Goal: Share content: Share content

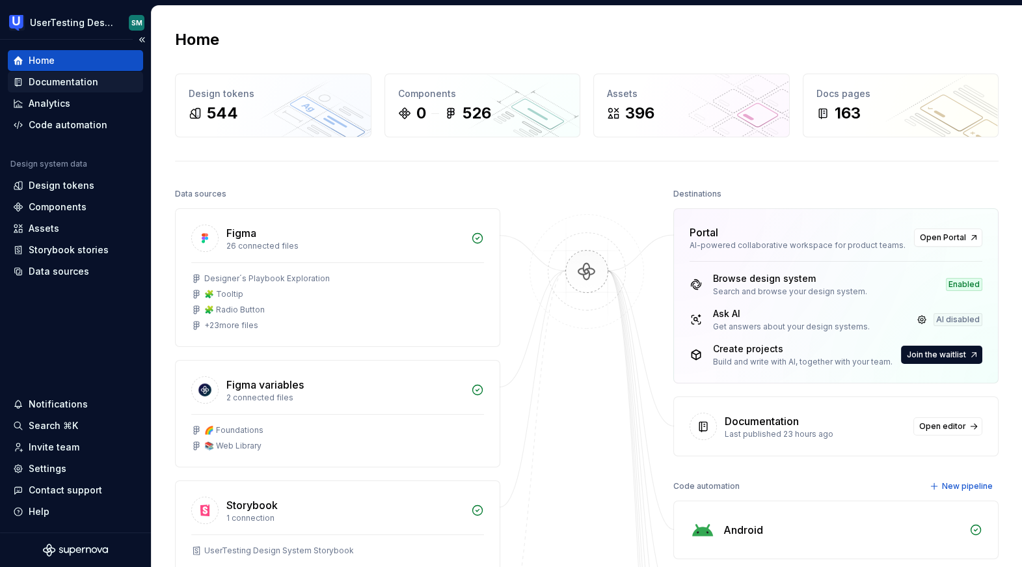
click at [71, 79] on div "Documentation" at bounding box center [64, 81] width 70 height 13
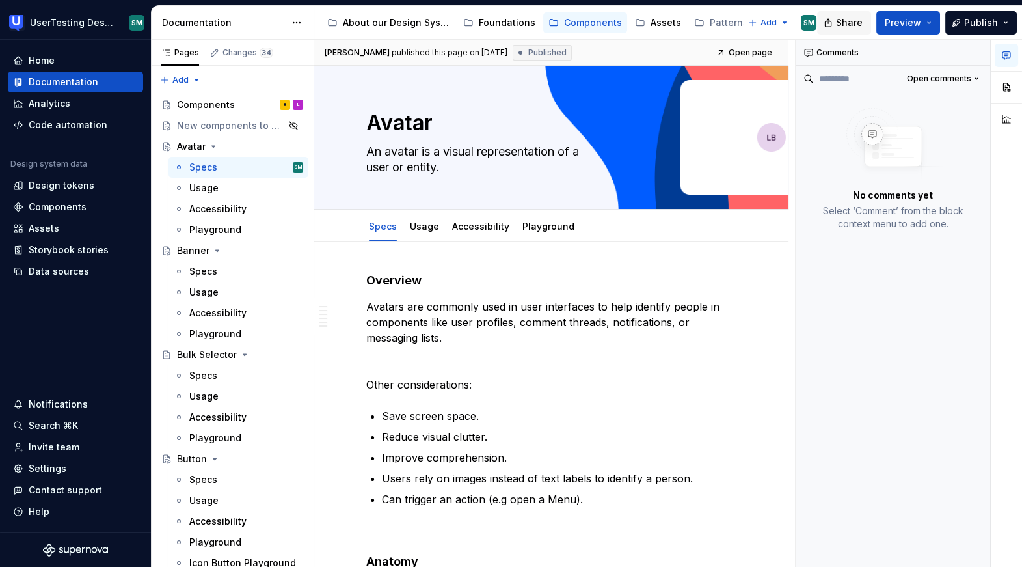
click at [839, 25] on button "Share" at bounding box center [844, 22] width 54 height 23
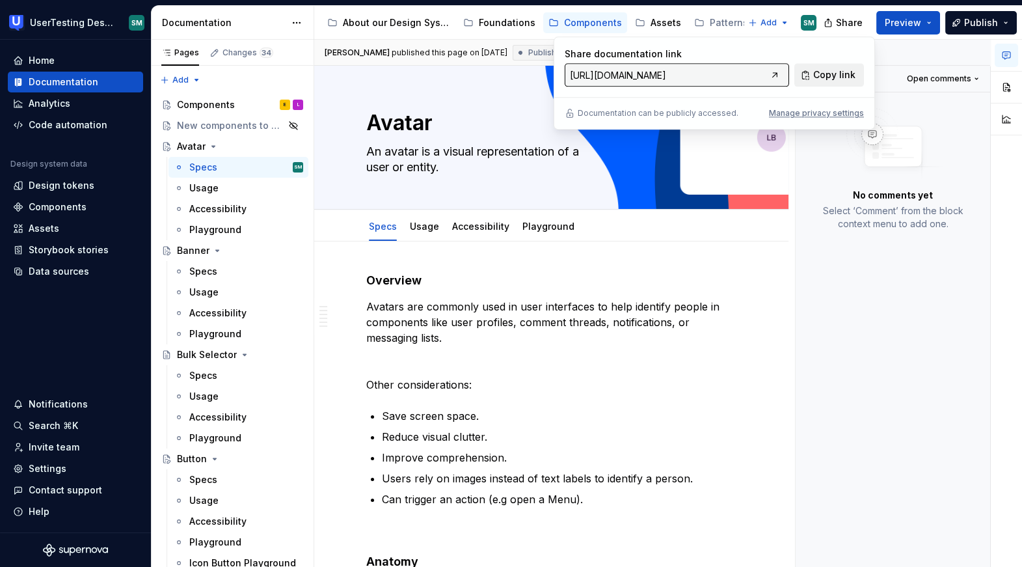
click at [826, 83] on button "Copy link" at bounding box center [829, 74] width 70 height 23
type textarea "*"
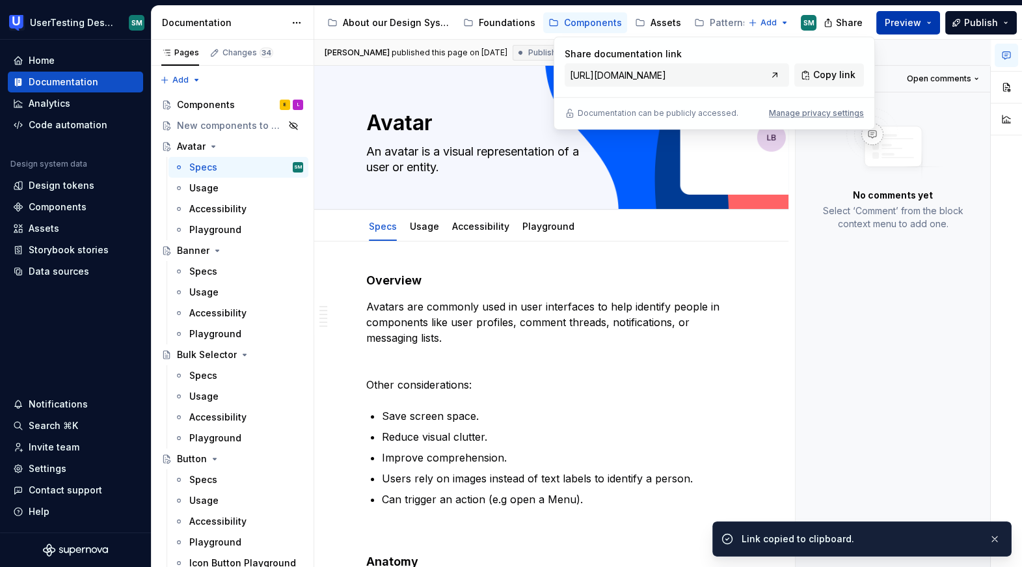
click at [936, 21] on button "Preview" at bounding box center [908, 22] width 64 height 23
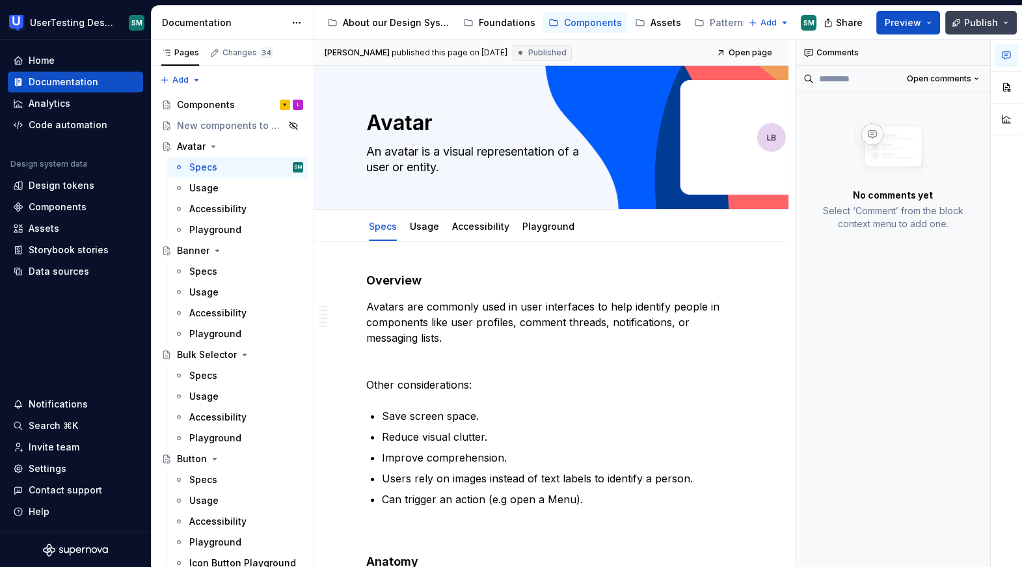
click at [1008, 25] on button "Publish" at bounding box center [981, 22] width 72 height 23
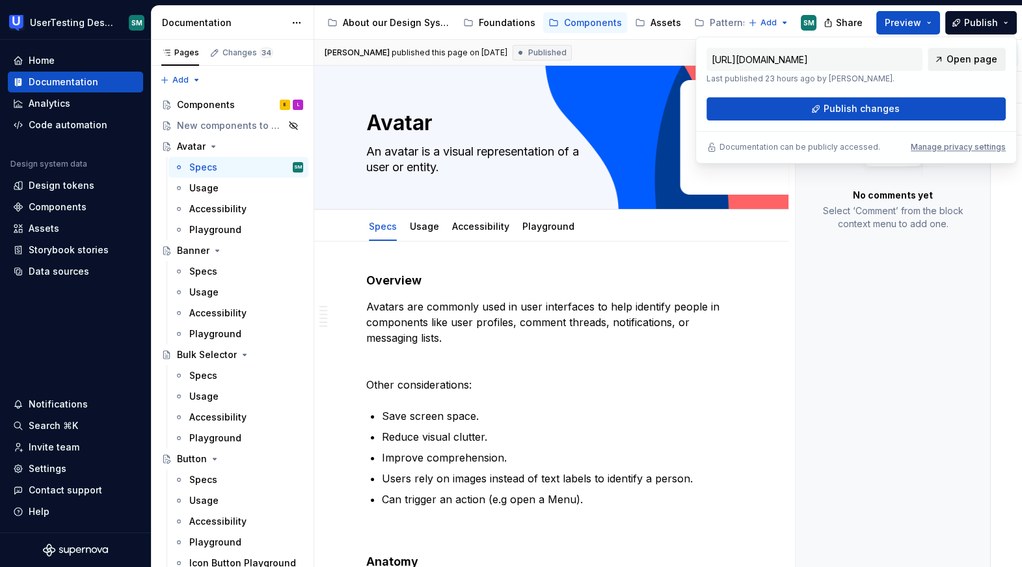
click at [966, 58] on span "Open page" at bounding box center [972, 59] width 51 height 13
type textarea "*"
